Goal: Information Seeking & Learning: Find specific fact

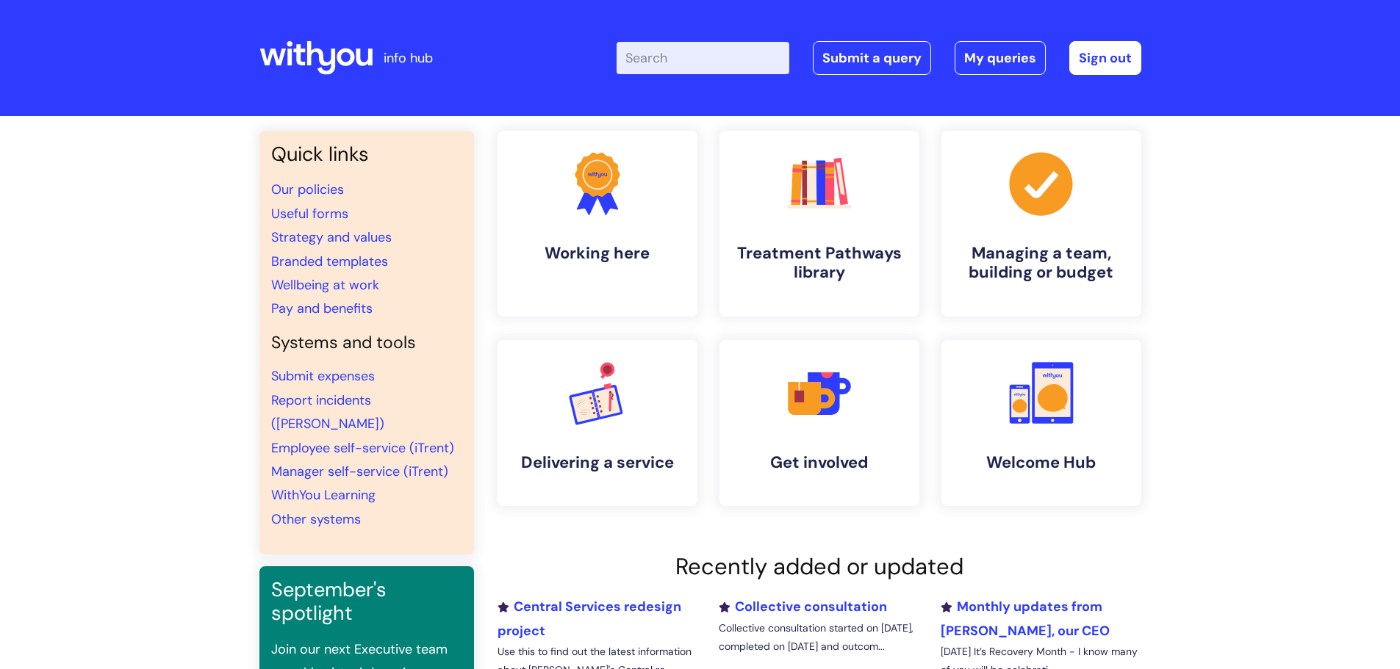
click at [687, 65] on input "Enter your search term here..." at bounding box center [703, 58] width 173 height 32
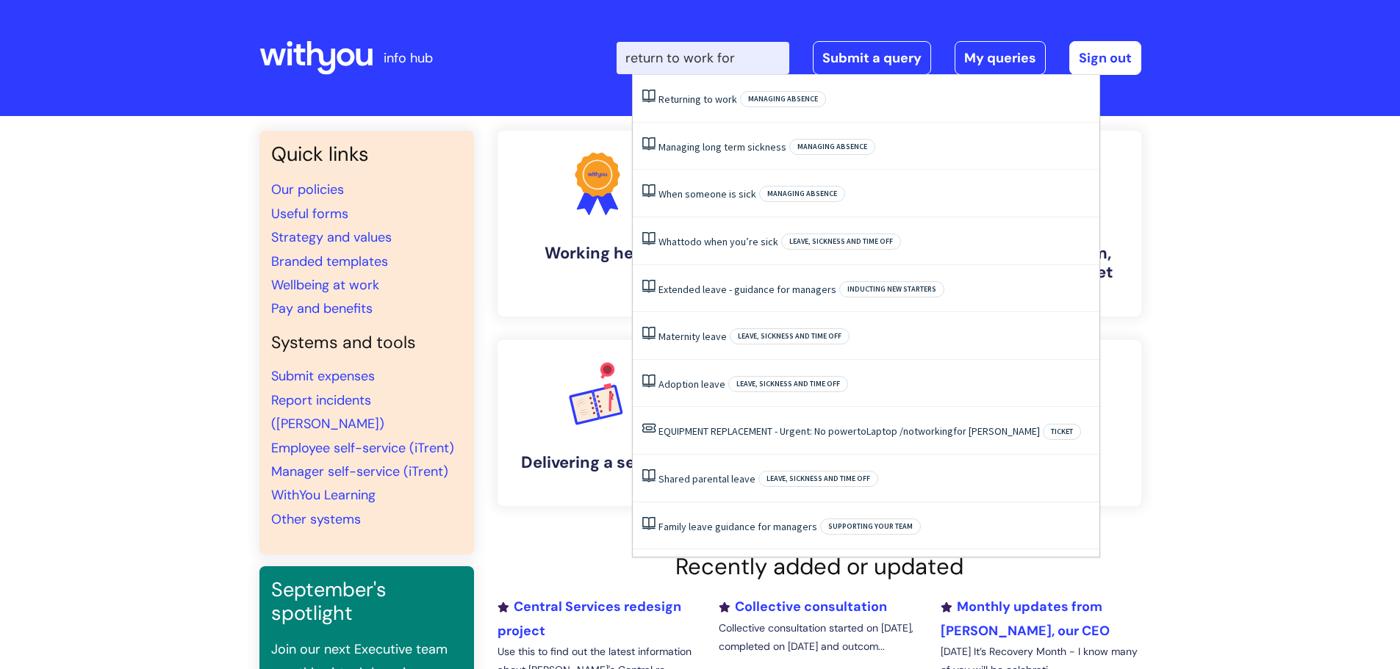
type input "return to work form"
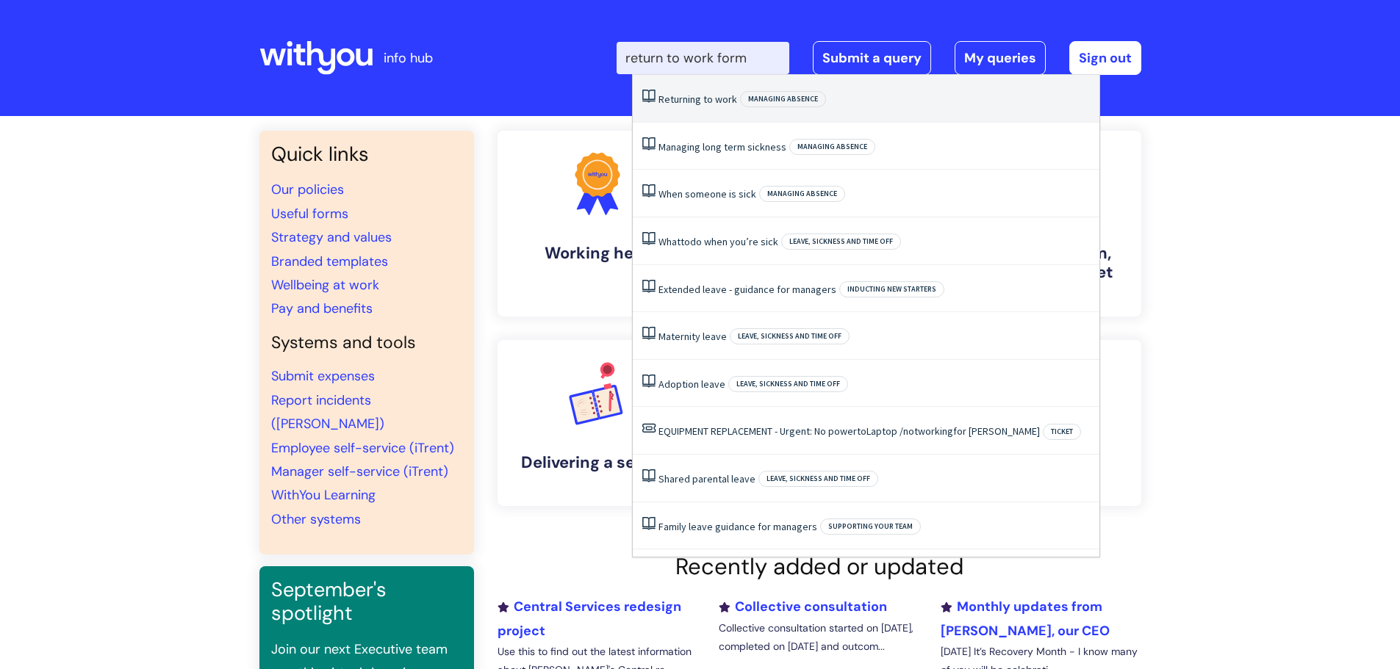
click at [711, 99] on span "to" at bounding box center [708, 99] width 10 height 13
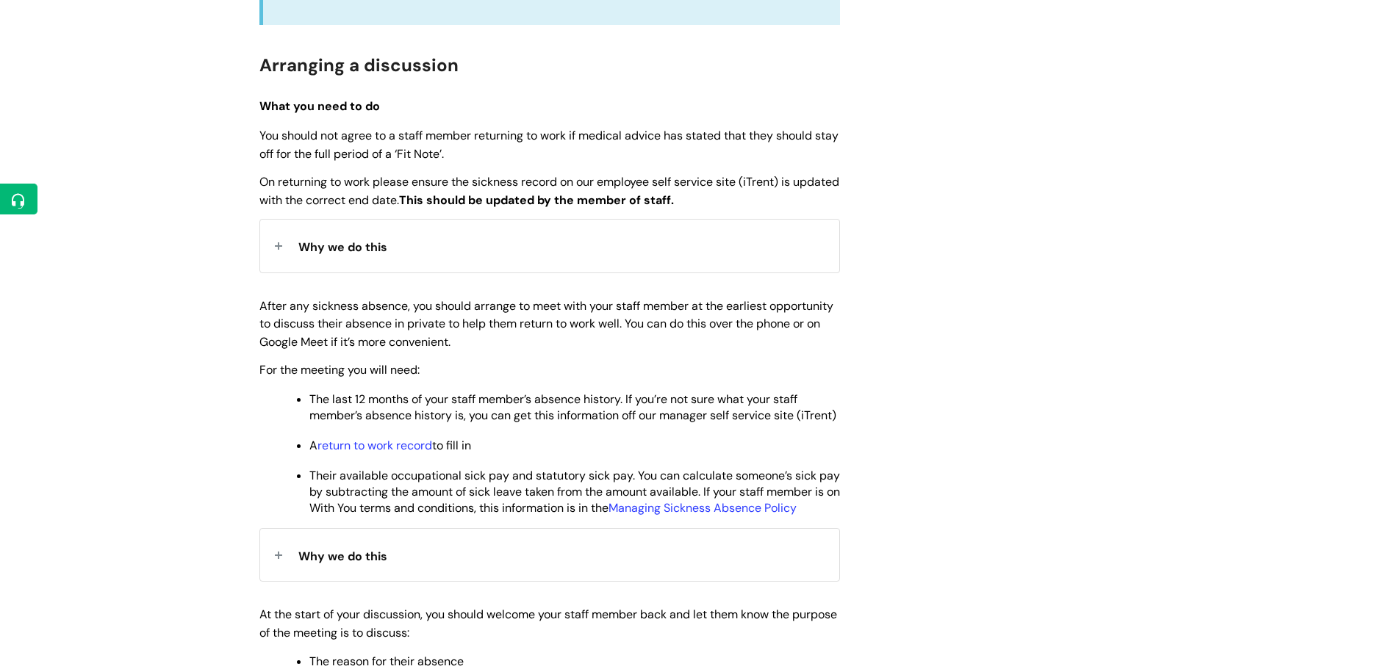
scroll to position [514, 0]
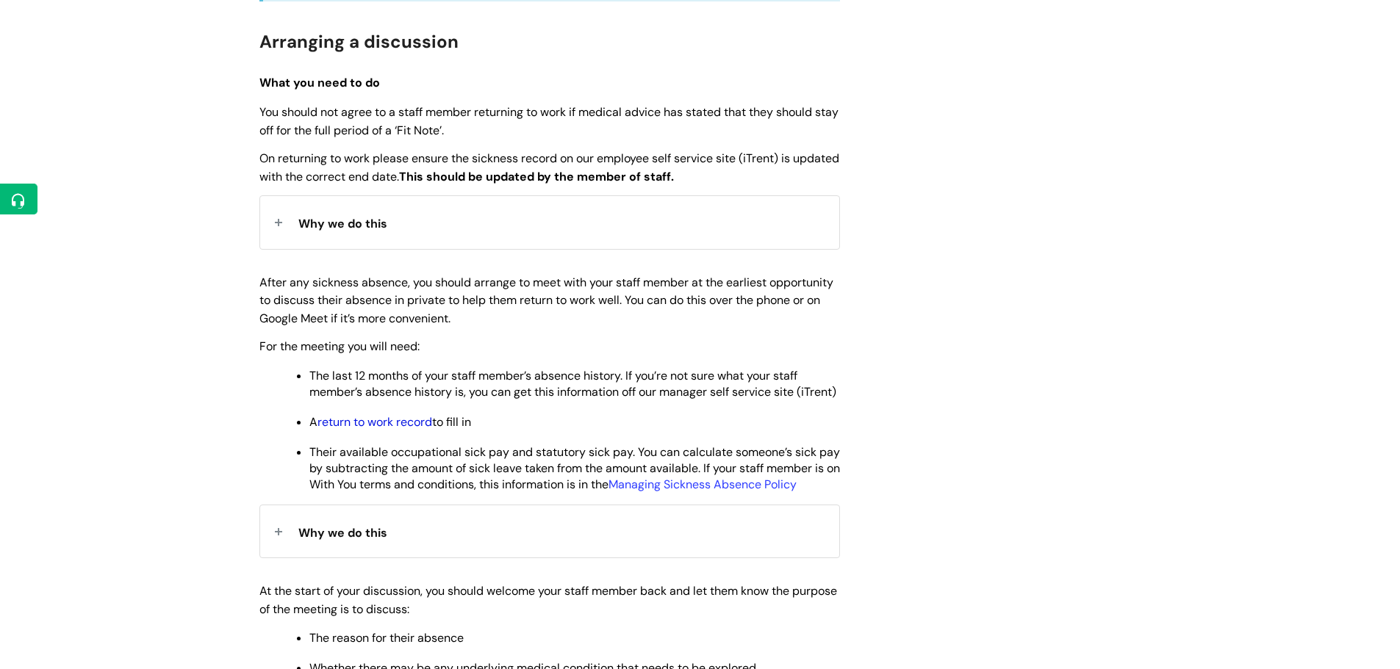
click at [378, 430] on link "return to work record" at bounding box center [374, 421] width 115 height 15
